Goal: Task Accomplishment & Management: Manage account settings

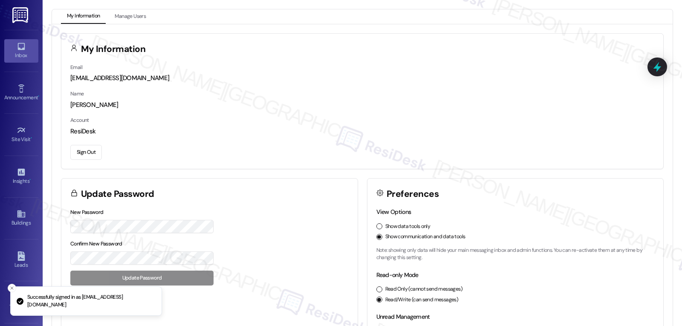
click at [23, 47] on icon at bounding box center [20, 46] width 7 height 7
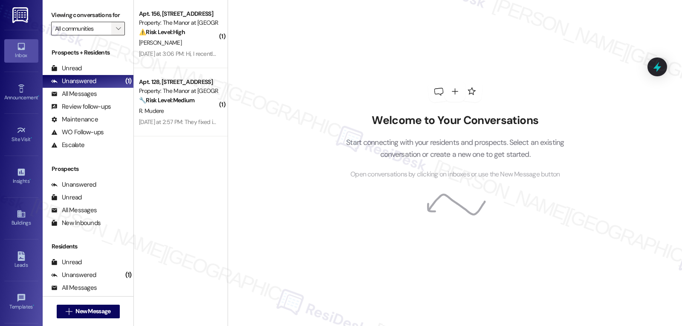
click at [116, 32] on icon "" at bounding box center [118, 28] width 5 height 7
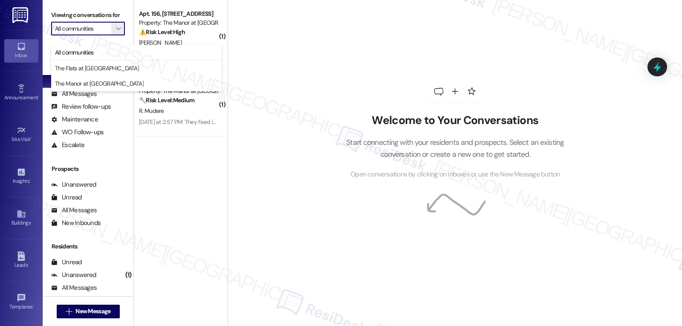
drag, startPoint x: 346, startPoint y: 102, endPoint x: 403, endPoint y: 130, distance: 63.5
click at [346, 102] on div "Welcome to Your Conversations Start connecting with your residents and prospect…" at bounding box center [456, 130] width 256 height 261
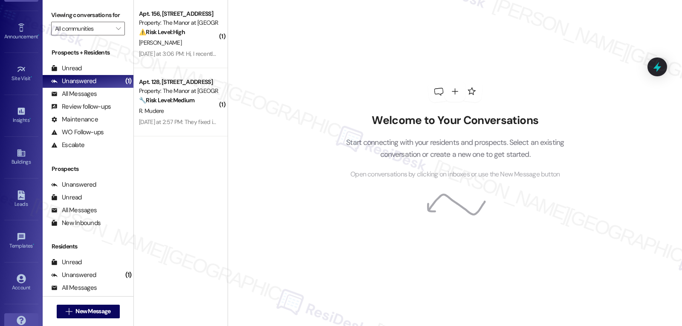
scroll to position [81, 0]
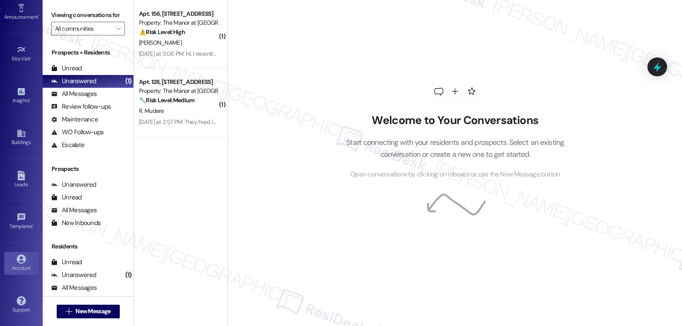
click at [12, 261] on link "Account" at bounding box center [21, 263] width 34 height 23
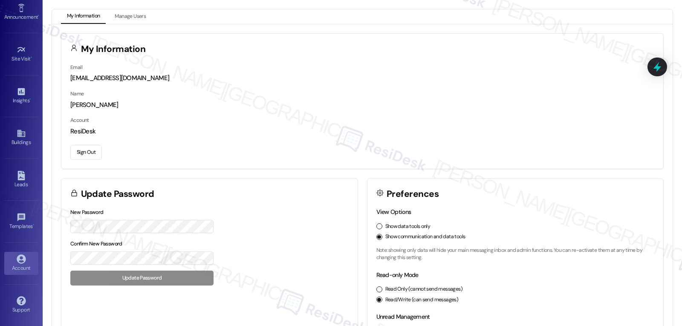
click at [82, 154] on button "Sign Out" at bounding box center [86, 152] width 32 height 15
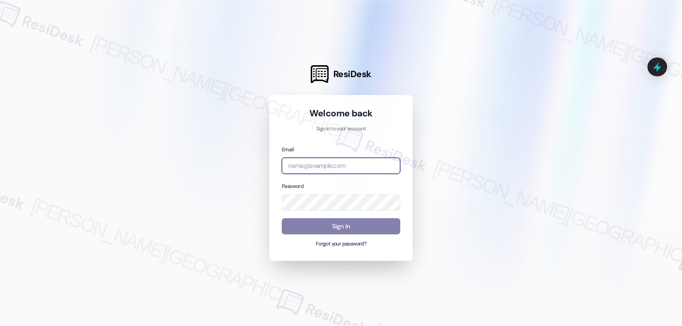
click at [340, 159] on input "email" at bounding box center [341, 166] width 119 height 17
click at [337, 169] on input "email" at bounding box center [341, 166] width 119 height 17
paste input "[EMAIL_ADDRESS][DOMAIN_NAME]"
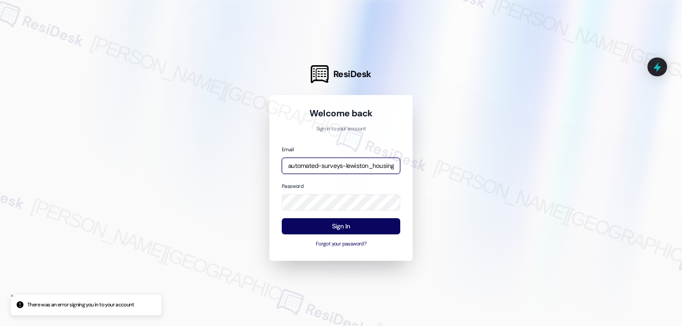
click at [361, 158] on input "automated-surveys-lewiston_housing-jomar.punay@lewiston_[DOMAIN_NAME]" at bounding box center [341, 166] width 119 height 17
paste input "gsa-jomar.punay@gsa"
type input "[EMAIL_ADDRESS][DOMAIN_NAME]"
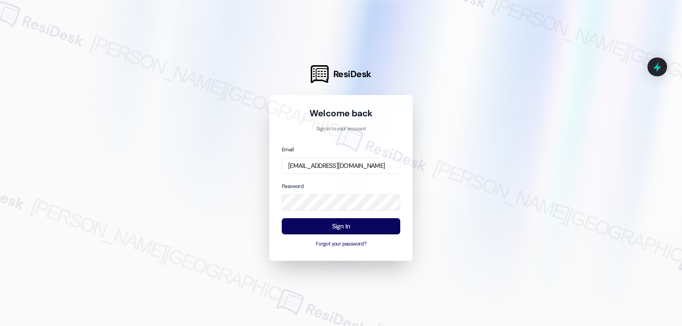
click at [454, 180] on div at bounding box center [341, 163] width 682 height 326
click at [348, 228] on button "Sign In" at bounding box center [341, 226] width 119 height 17
